Goal: Find specific page/section: Find specific page/section

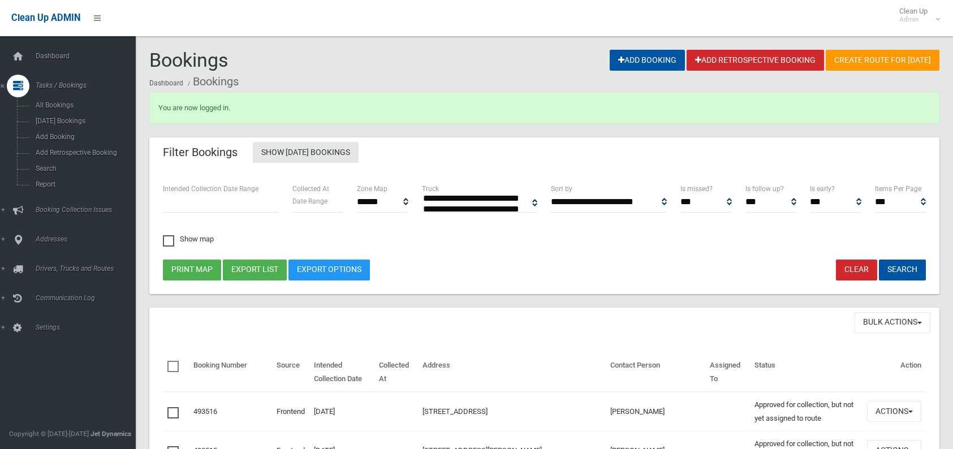
select select
click at [67, 167] on span "Search" at bounding box center [83, 169] width 102 height 8
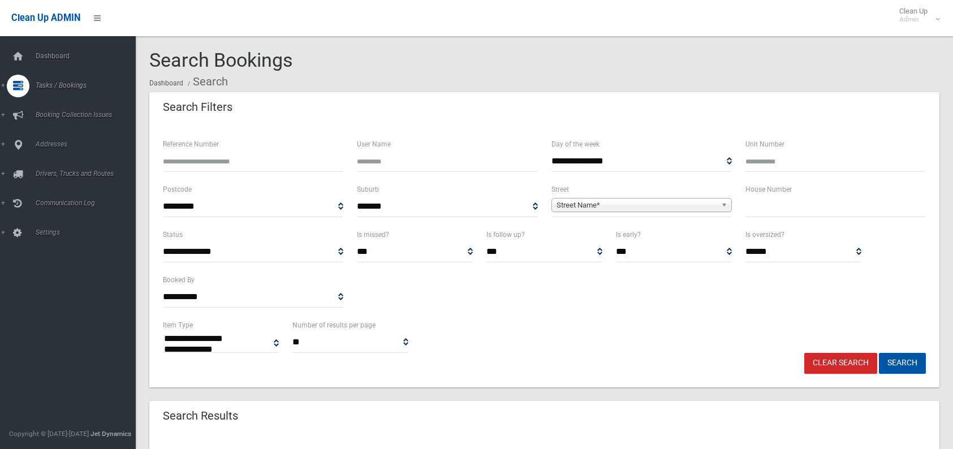
select select
type input "**"
drag, startPoint x: 575, startPoint y: 205, endPoint x: 568, endPoint y: 206, distance: 6.9
click at [573, 205] on span "Street Name*" at bounding box center [636, 205] width 160 height 14
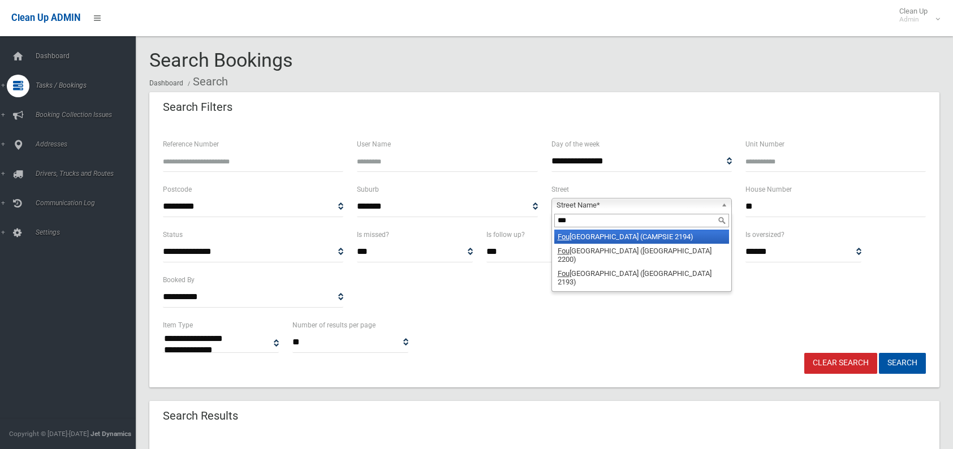
type input "***"
click at [587, 231] on li "Fou rth Avenue (CAMPSIE 2194)" at bounding box center [641, 237] width 175 height 14
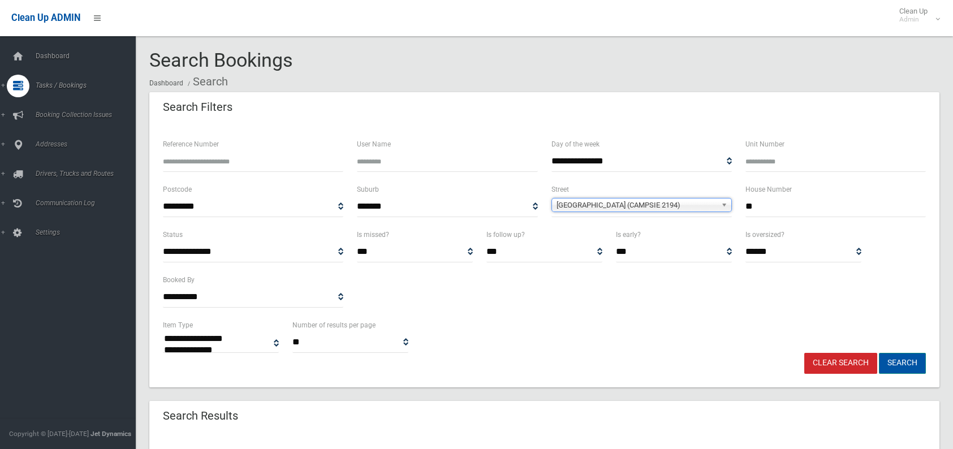
click at [889, 361] on button "Search" at bounding box center [902, 363] width 47 height 21
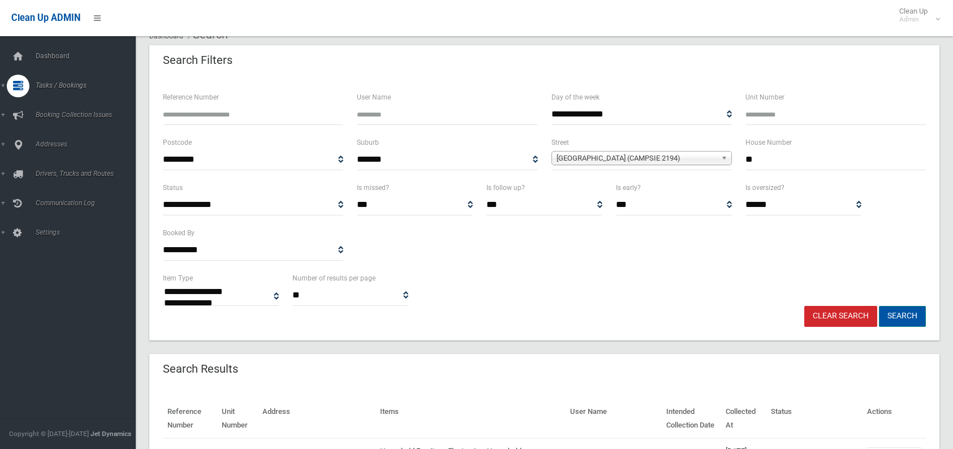
scroll to position [113, 0]
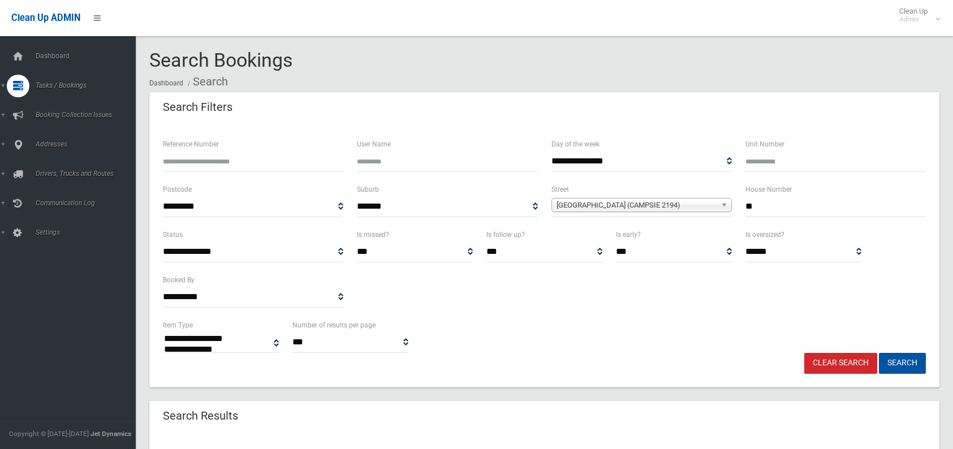
select select
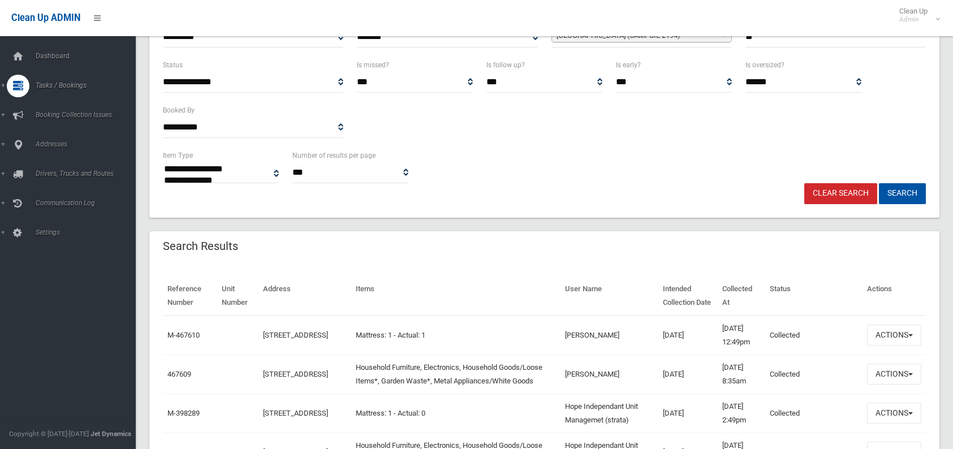
scroll to position [113, 0]
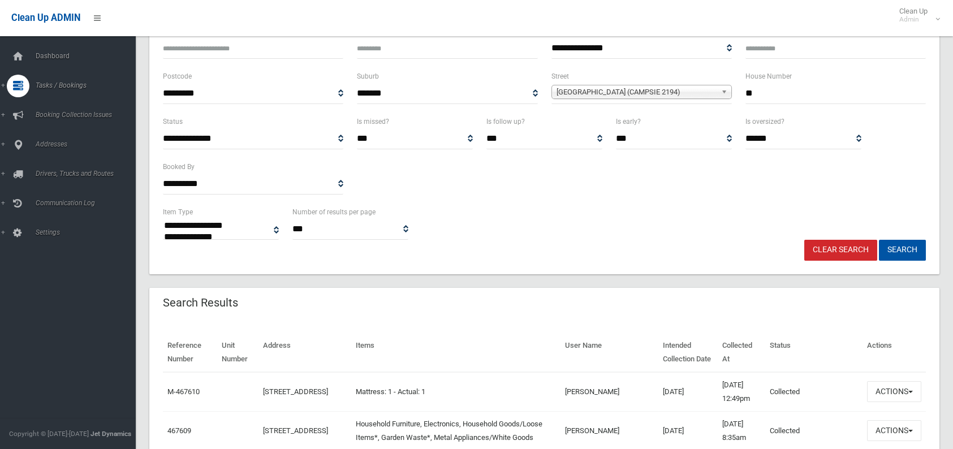
click at [766, 93] on input "**" at bounding box center [835, 93] width 180 height 21
type input "*"
click at [911, 249] on button "Search" at bounding box center [902, 250] width 47 height 21
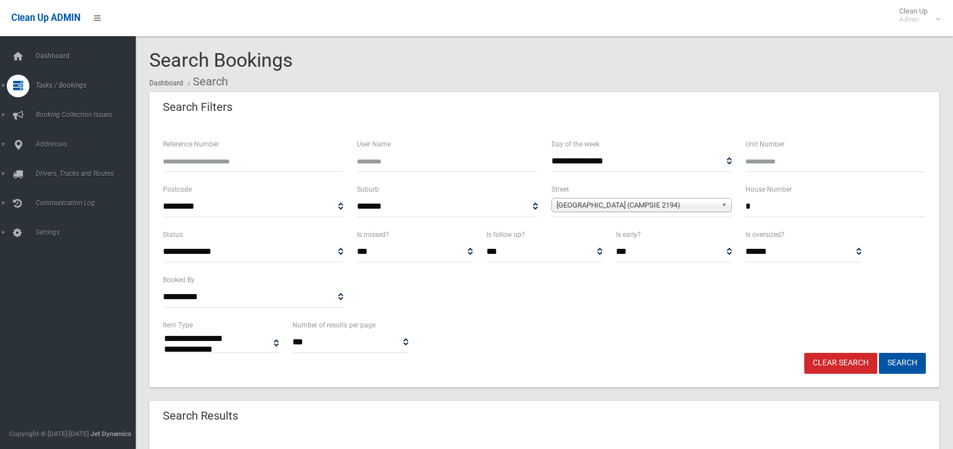
select select
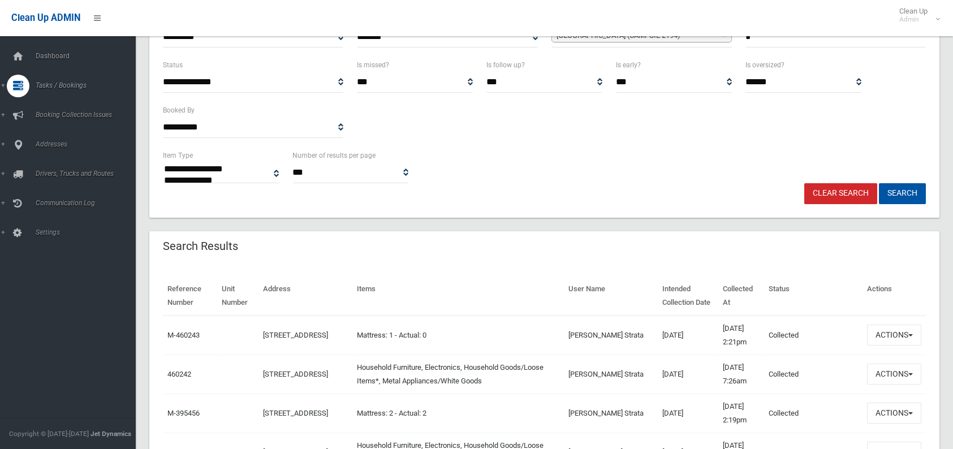
scroll to position [170, 0]
